Goal: Information Seeking & Learning: Learn about a topic

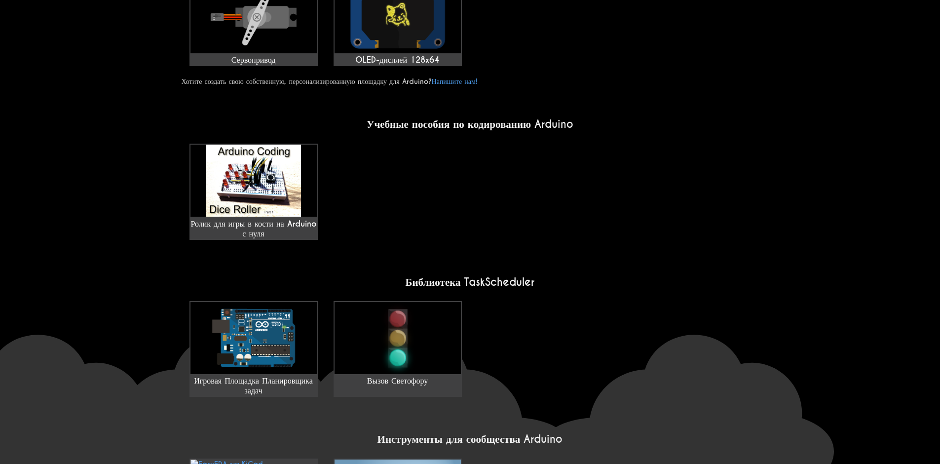
scroll to position [642, 0]
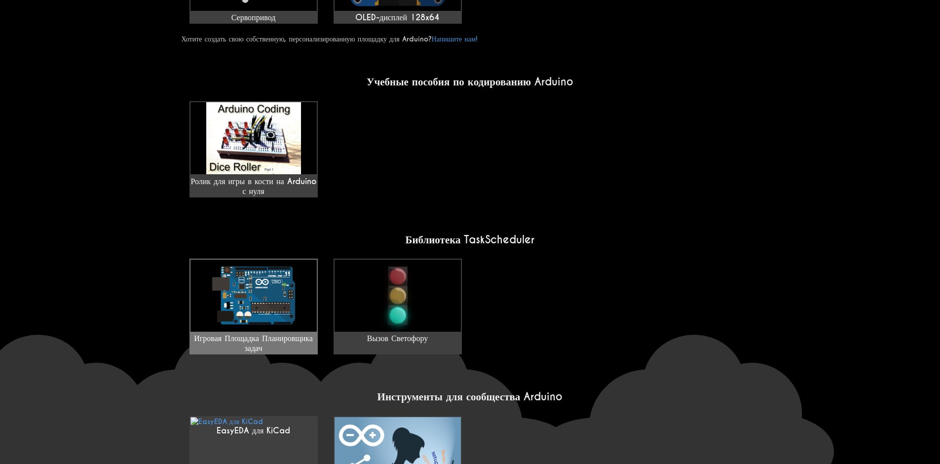
click at [216, 294] on img at bounding box center [254, 296] width 126 height 72
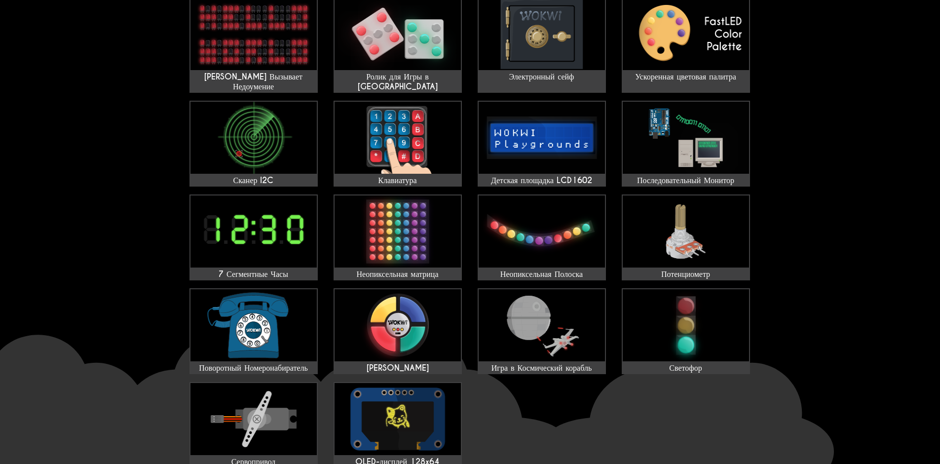
scroll to position [247, 0]
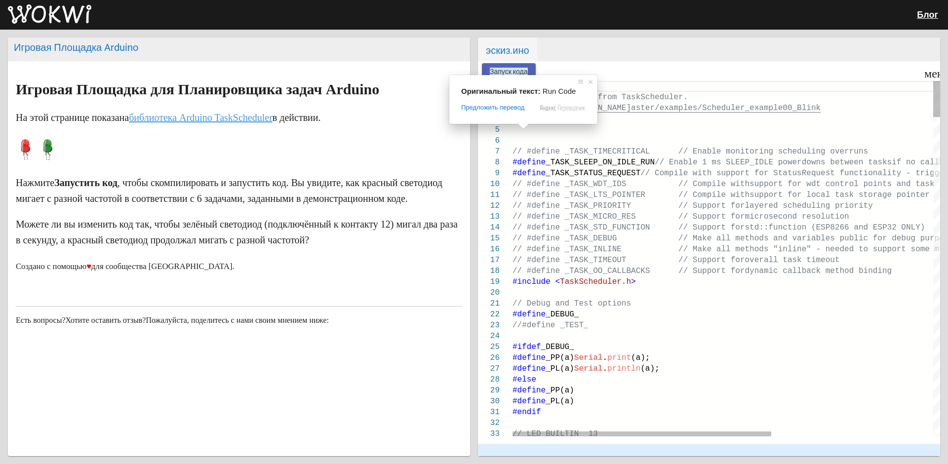
click at [522, 70] on ya-tr-span "Запуск кода" at bounding box center [509, 72] width 38 height 8
